Goal: Find specific page/section: Find specific page/section

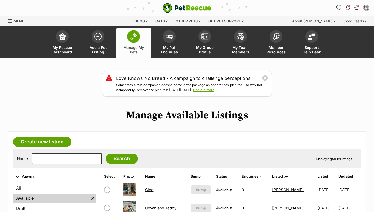
click at [149, 189] on link "Cleo" at bounding box center [149, 189] width 8 height 5
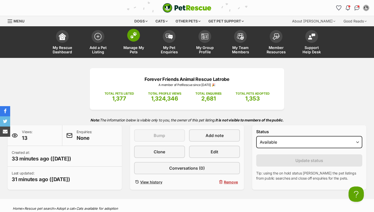
click at [130, 40] on span at bounding box center [133, 35] width 13 height 13
